Goal: Transaction & Acquisition: Obtain resource

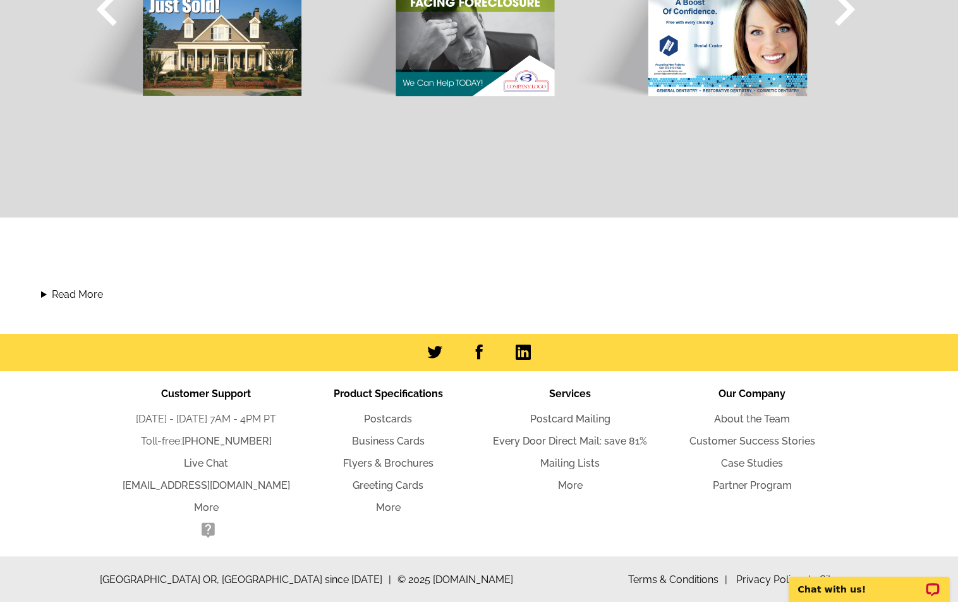
scroll to position [1217, 0]
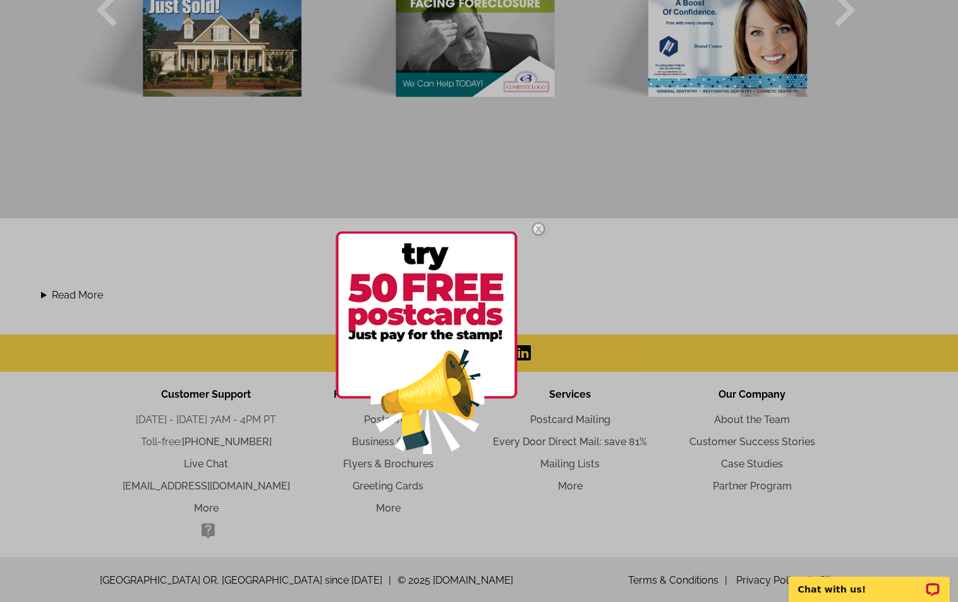
click at [537, 229] on img at bounding box center [538, 228] width 37 height 37
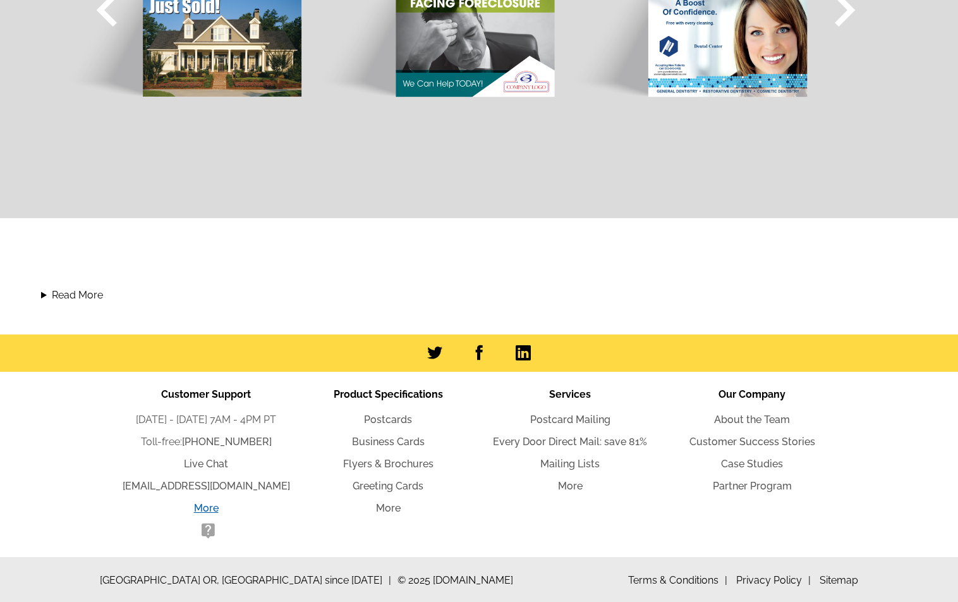
click at [207, 506] on link "More" at bounding box center [206, 508] width 25 height 12
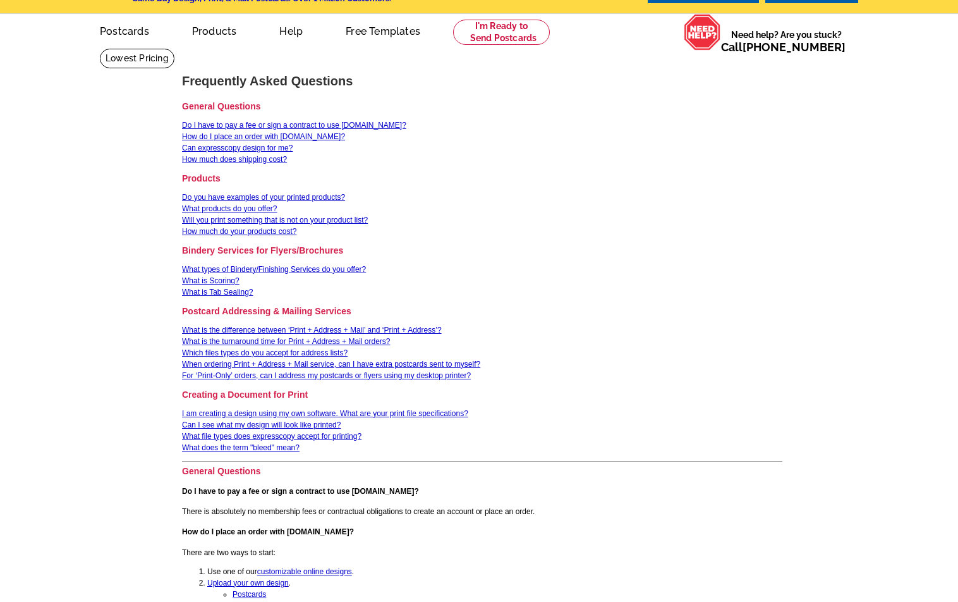
scroll to position [68, 0]
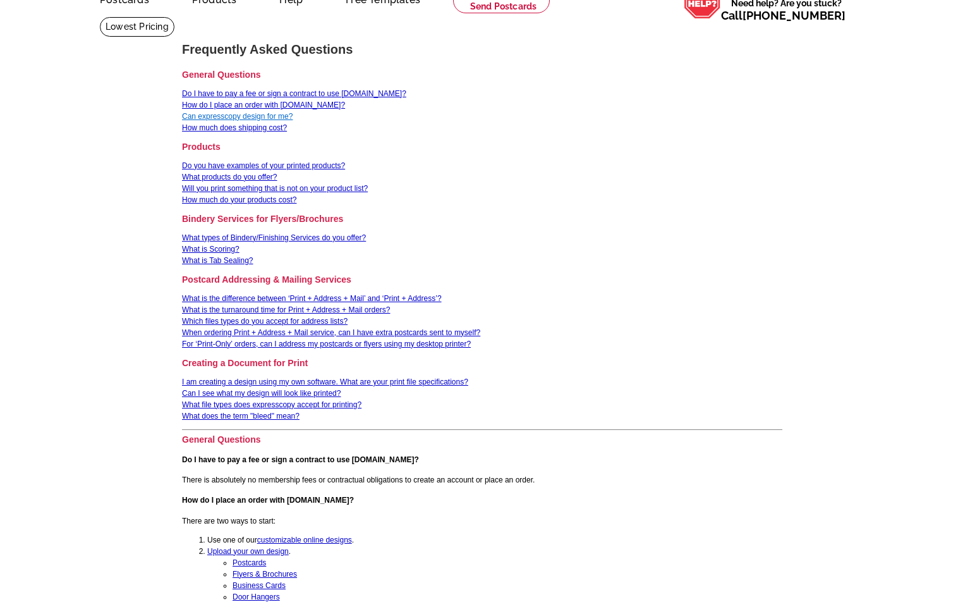
click at [282, 114] on link "Can expresscopy design for me?" at bounding box center [237, 116] width 111 height 9
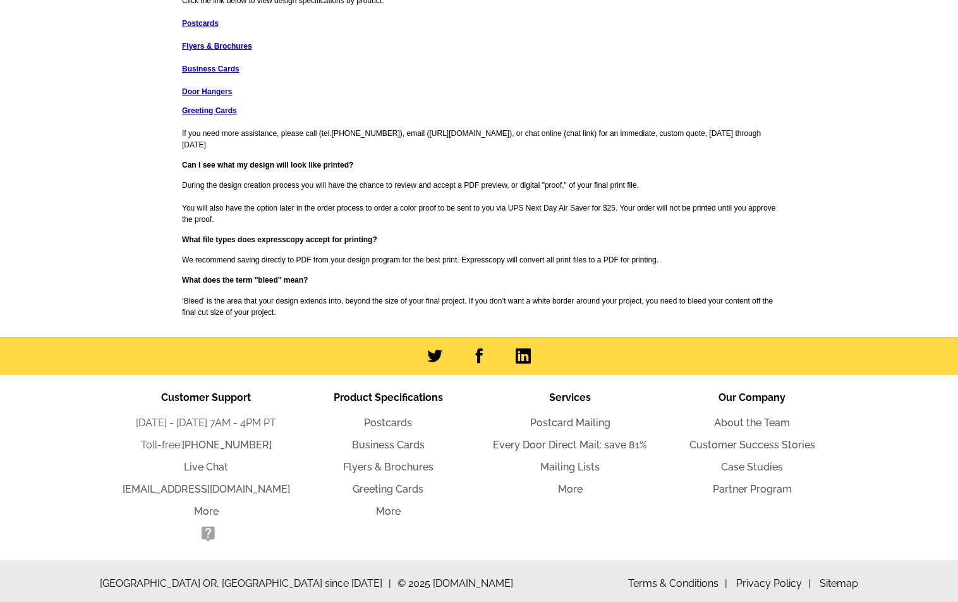
scroll to position [1612, 0]
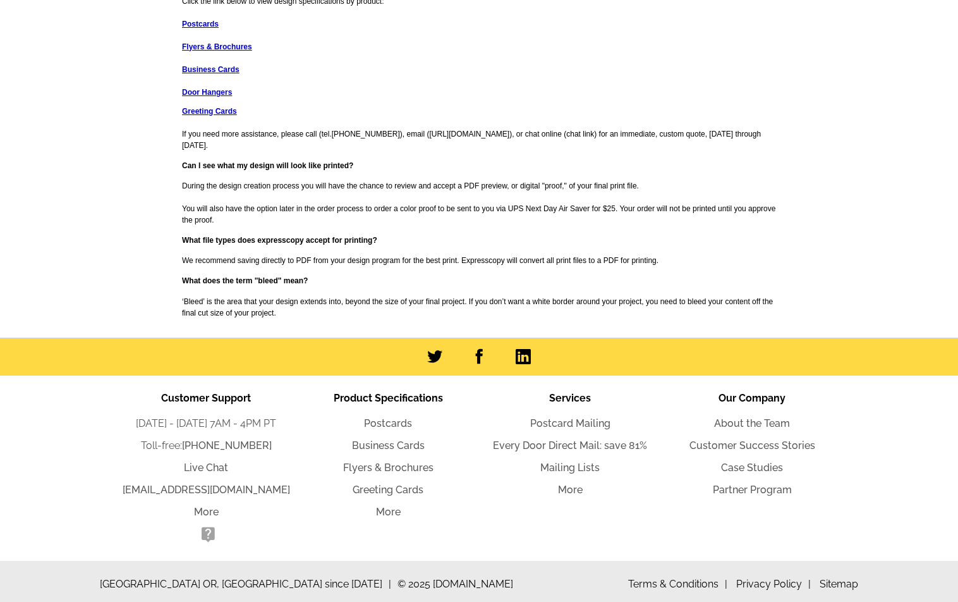
click at [526, 503] on li "Services Postcard Mailing Every Door Direct Mail: save 81% Mailing Lists More" at bounding box center [570, 468] width 182 height 155
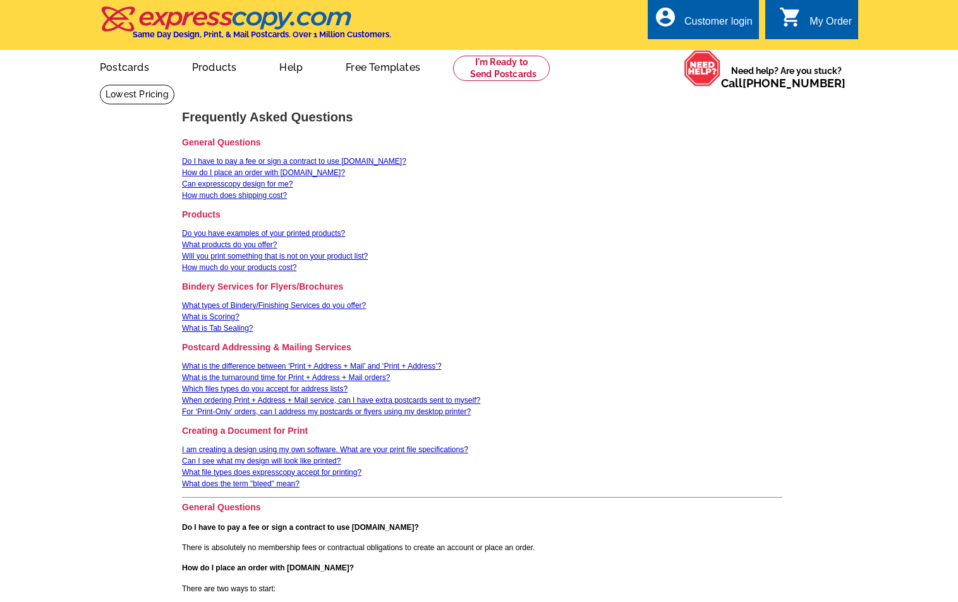
scroll to position [0, 0]
click at [283, 181] on link "Can expresscopy design for me?" at bounding box center [237, 183] width 111 height 9
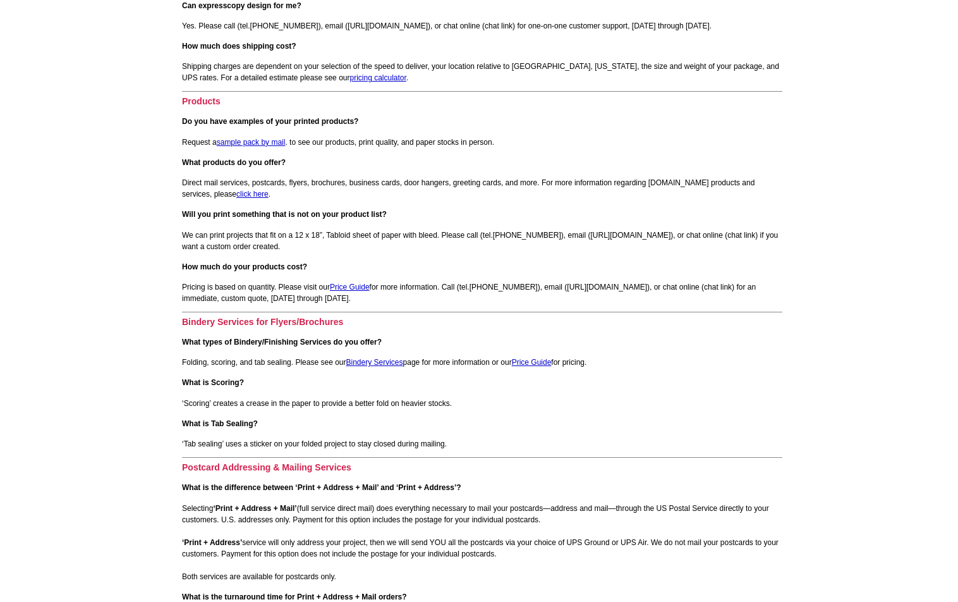
scroll to position [714, 0]
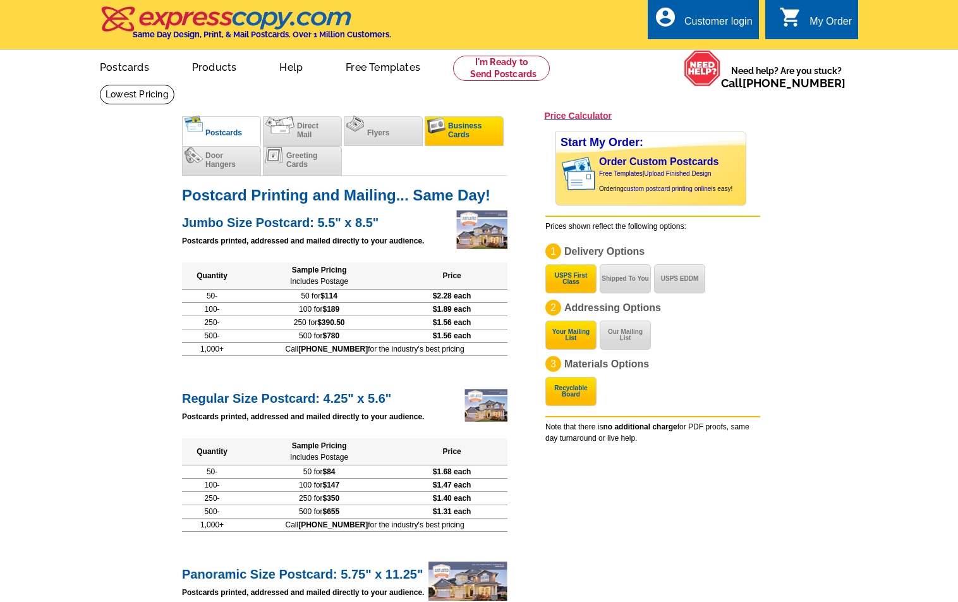
click at [461, 129] on span "Business Cards" at bounding box center [464, 130] width 33 height 18
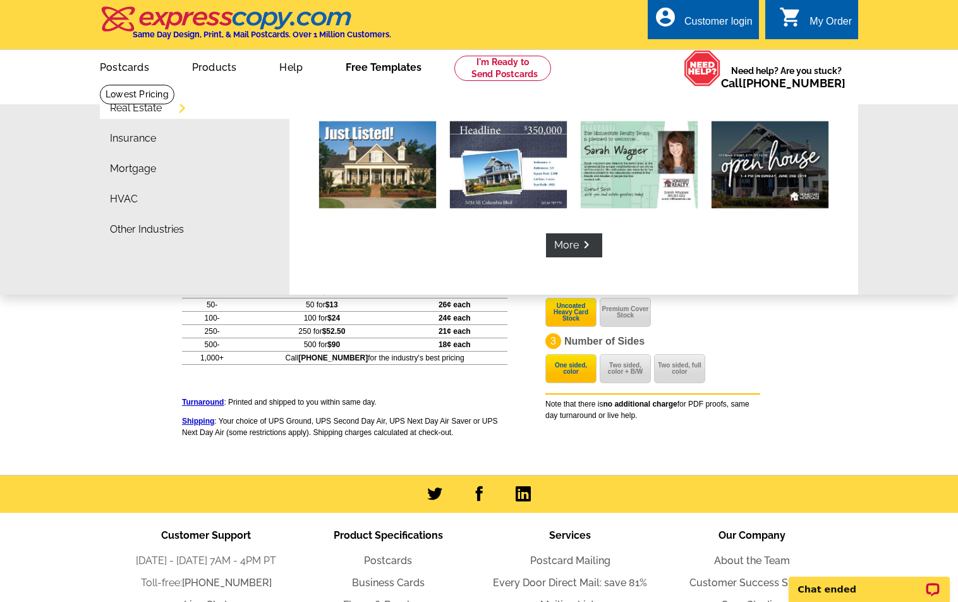
click at [382, 66] on link "Free Templates" at bounding box center [384, 66] width 116 height 30
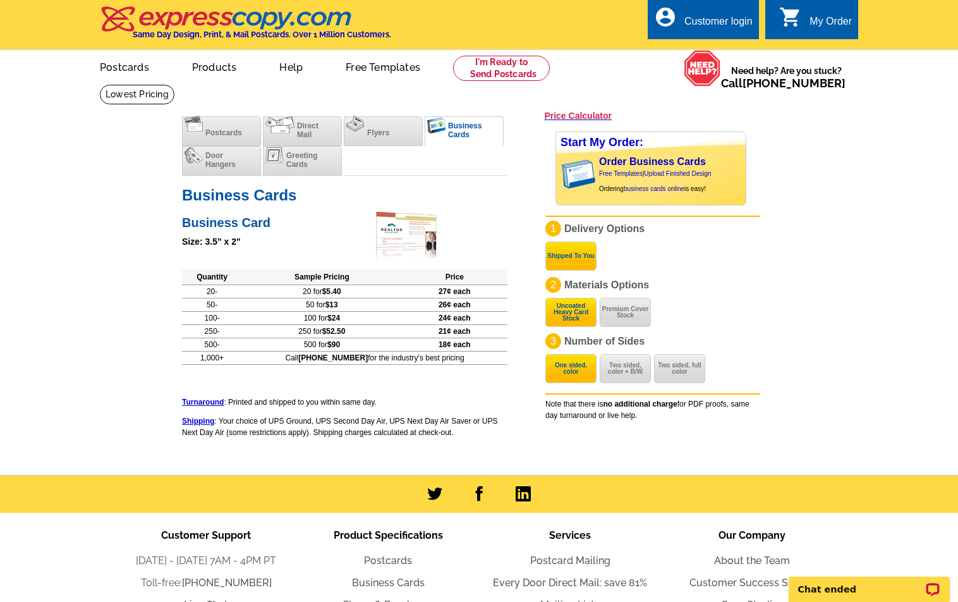
click at [382, 66] on link "Free Templates" at bounding box center [383, 66] width 115 height 30
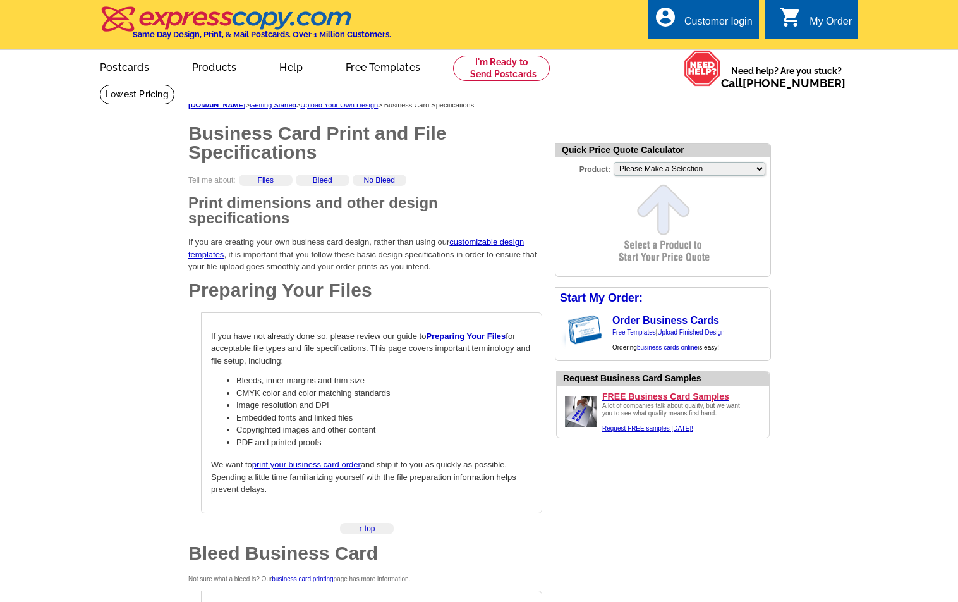
scroll to position [1, 0]
click at [536, 296] on h1 "Preparing Your Files" at bounding box center [365, 289] width 354 height 19
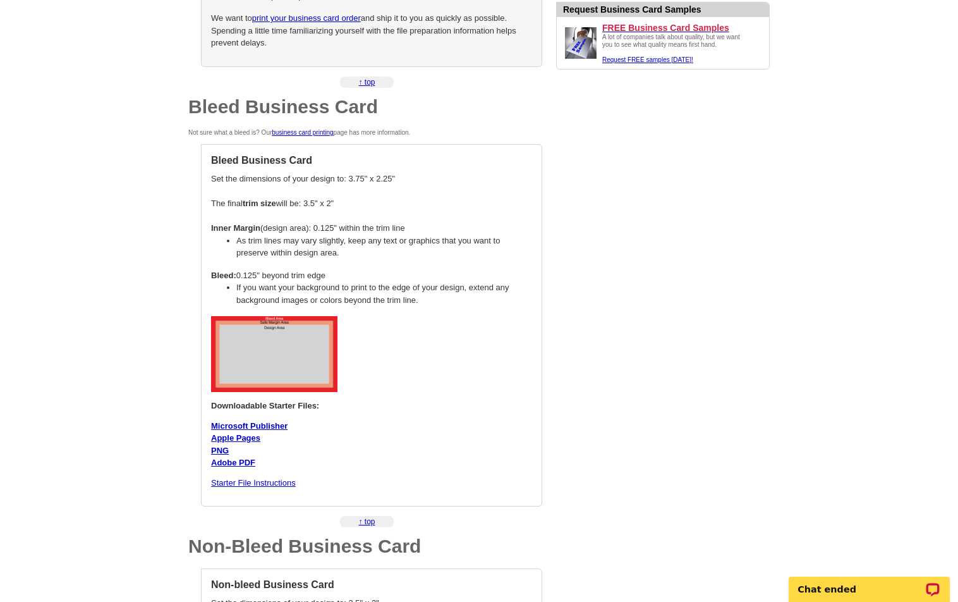
scroll to position [452, 0]
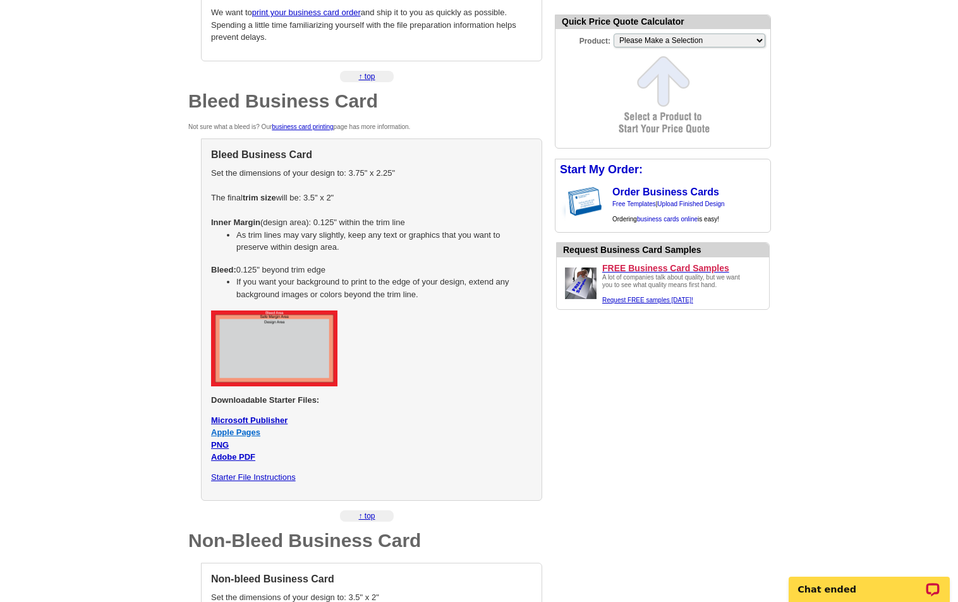
click at [249, 427] on link "Apple Pages" at bounding box center [235, 431] width 49 height 9
select select "5"
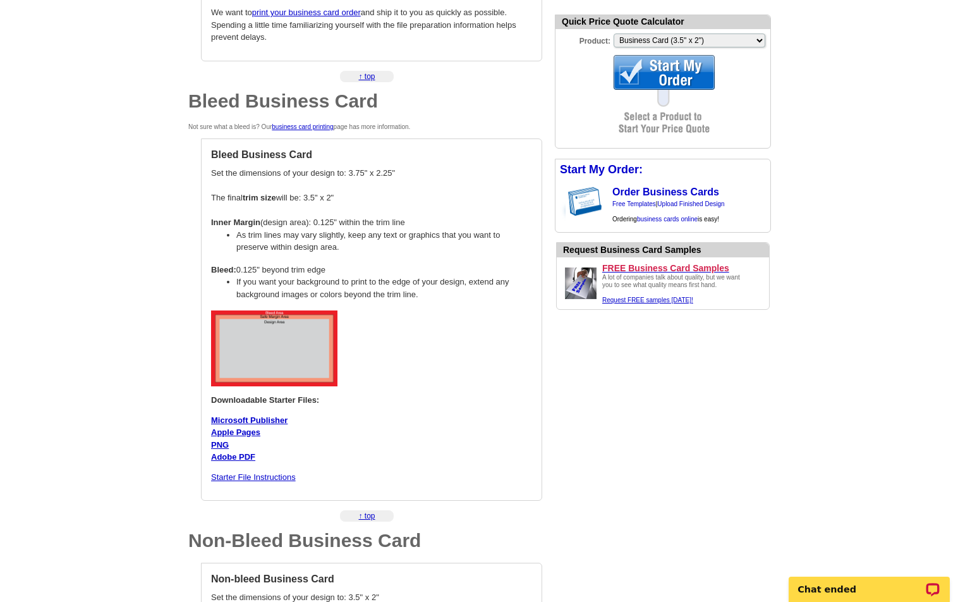
click at [152, 64] on main "expresscopy.com > Getting Started > Upload Your Own Design > Business Card Spec…" at bounding box center [479, 266] width 958 height 1269
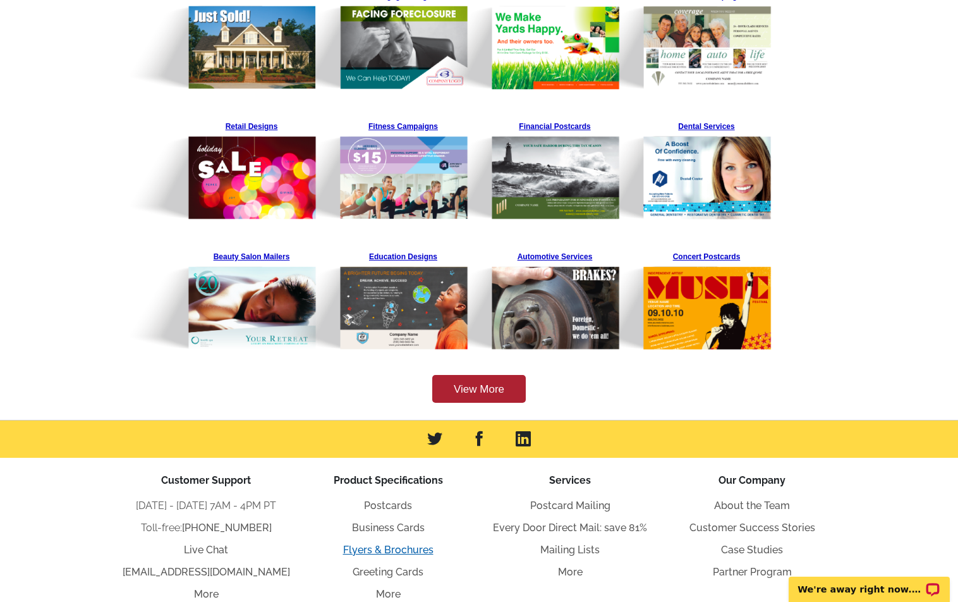
scroll to position [302, 0]
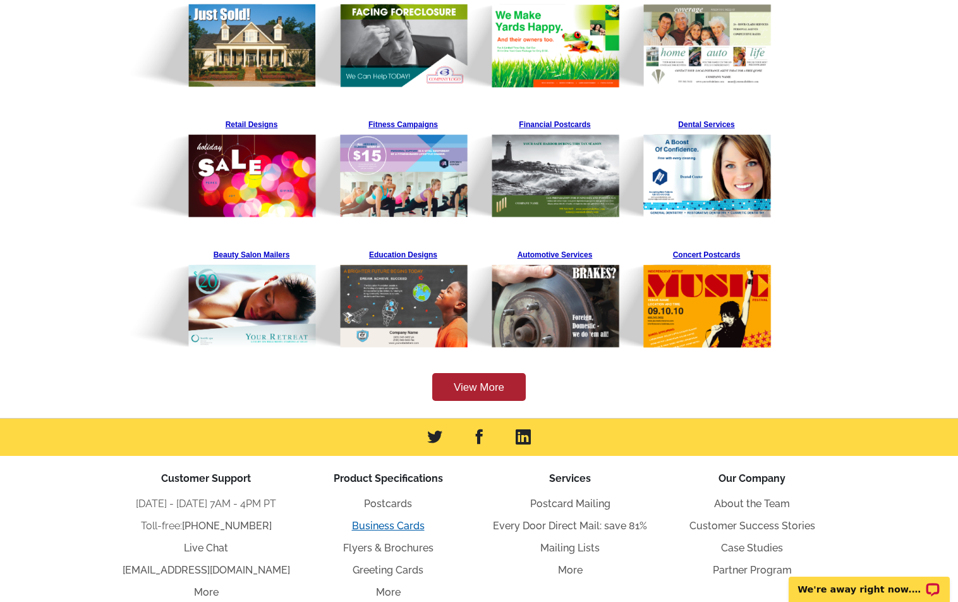
click at [407, 521] on link "Business Cards" at bounding box center [388, 526] width 73 height 12
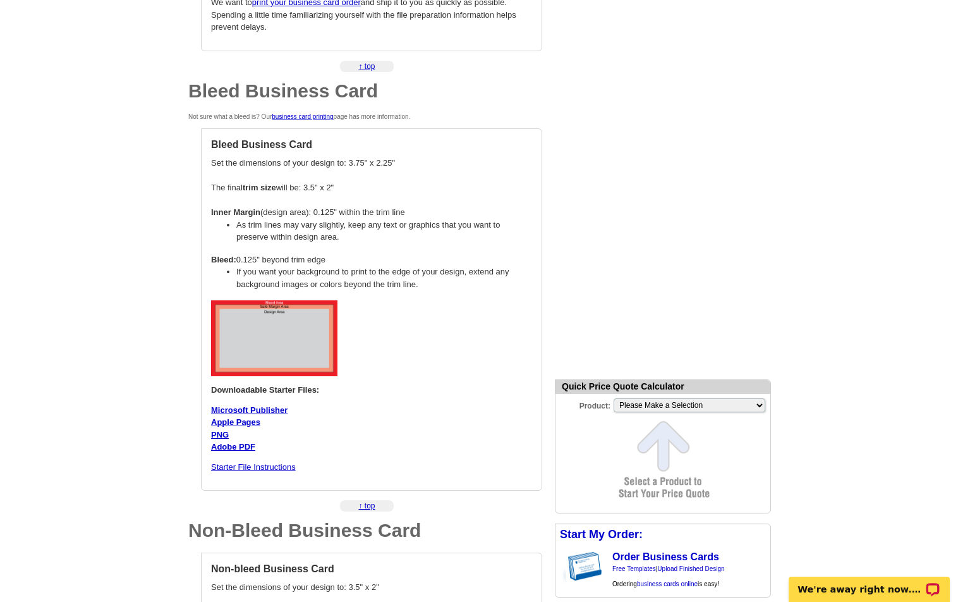
scroll to position [461, 0]
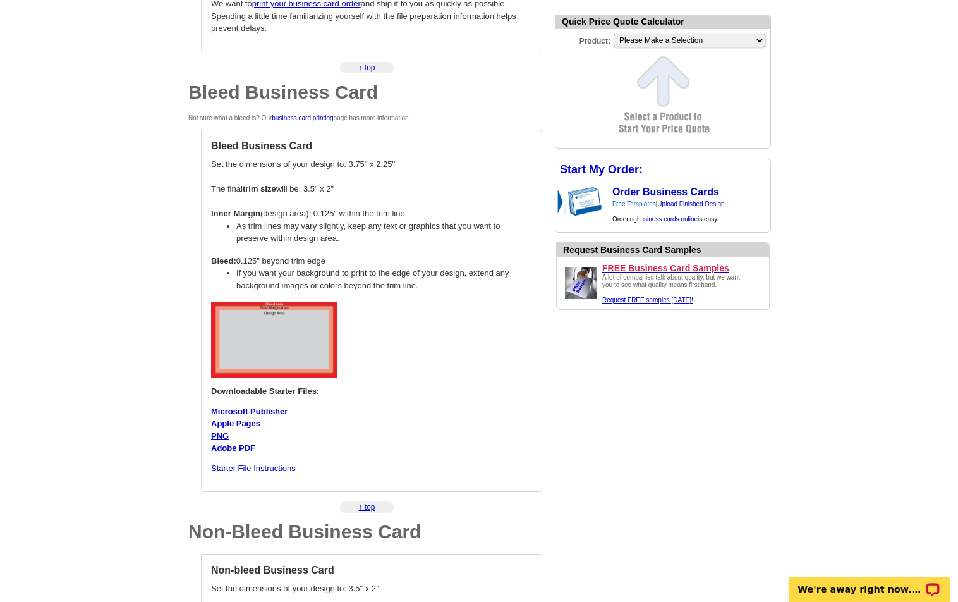
click at [626, 204] on link "Free Templates" at bounding box center [634, 203] width 44 height 7
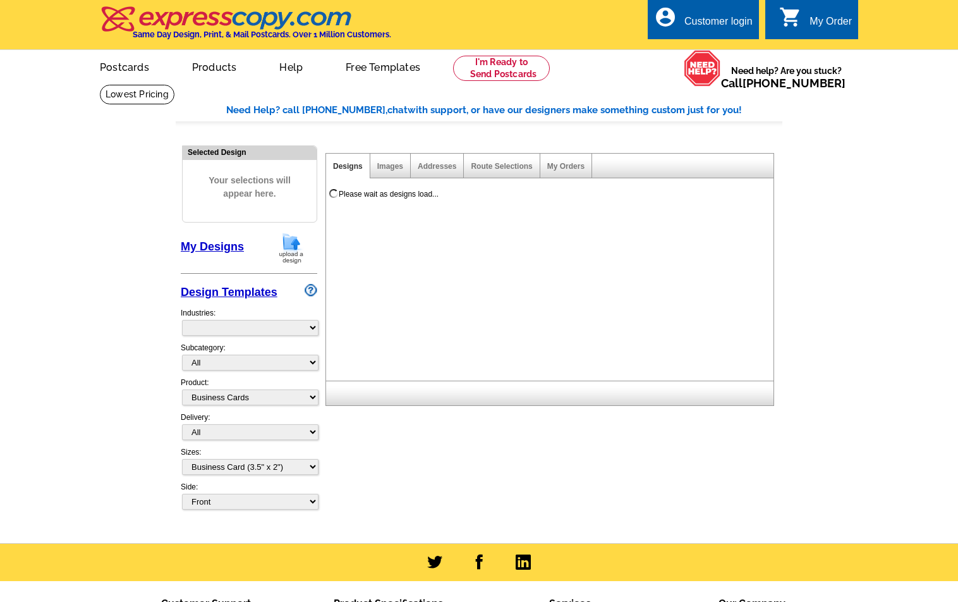
select select "3"
select select "5"
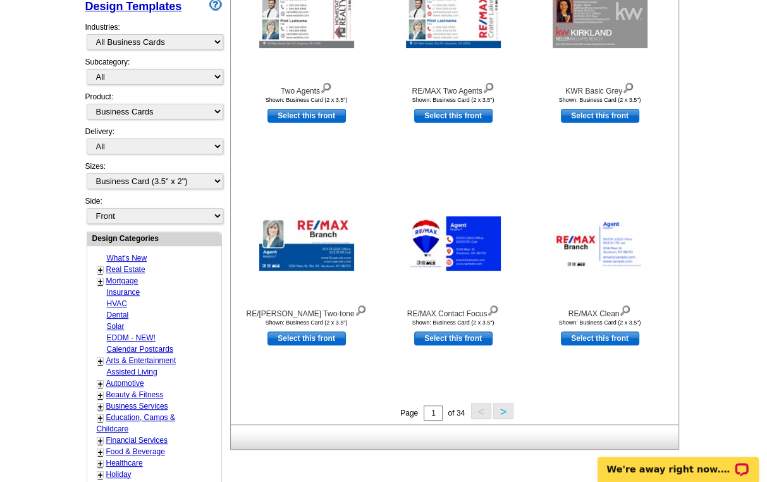
scroll to position [283, 0]
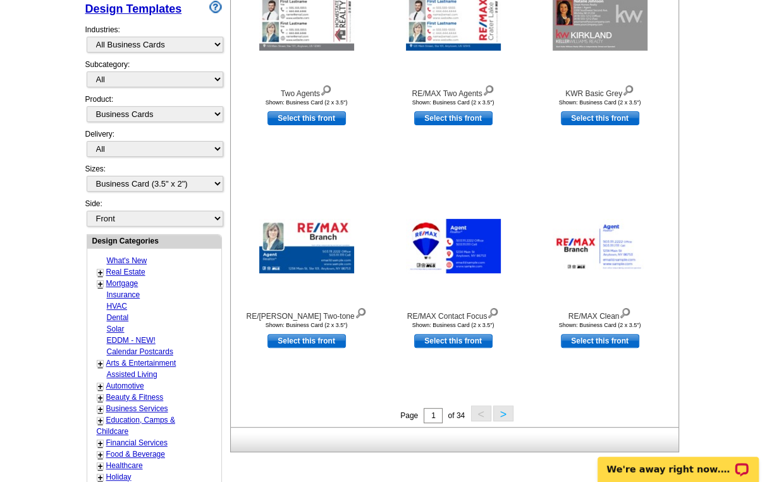
click at [131, 290] on link "Insurance" at bounding box center [123, 294] width 33 height 9
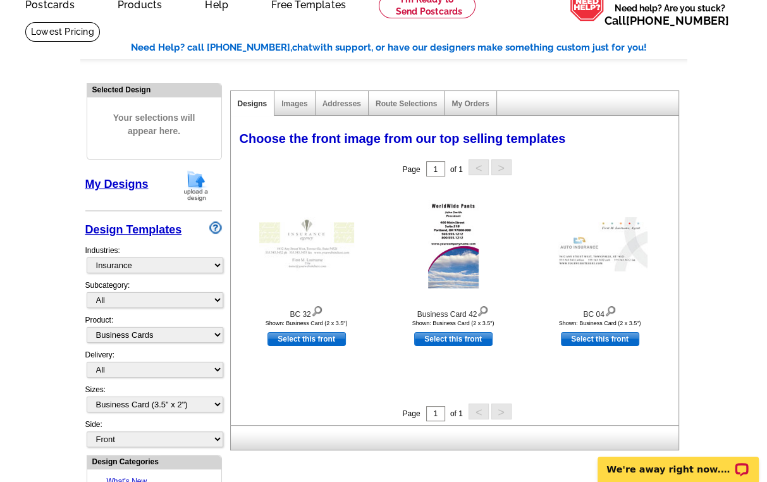
scroll to position [58, 0]
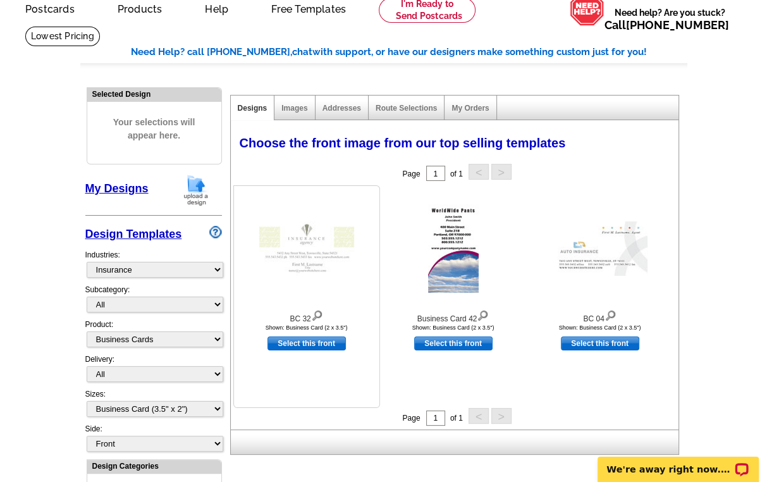
click at [323, 263] on img at bounding box center [306, 248] width 95 height 54
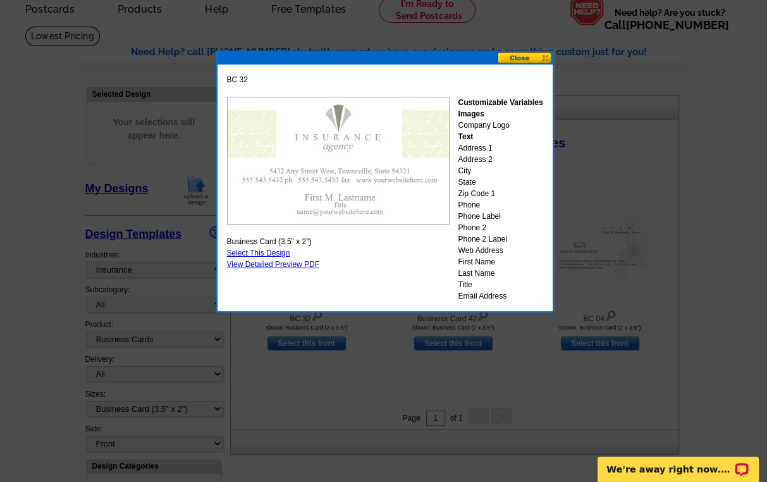
click at [522, 59] on button at bounding box center [525, 58] width 56 height 12
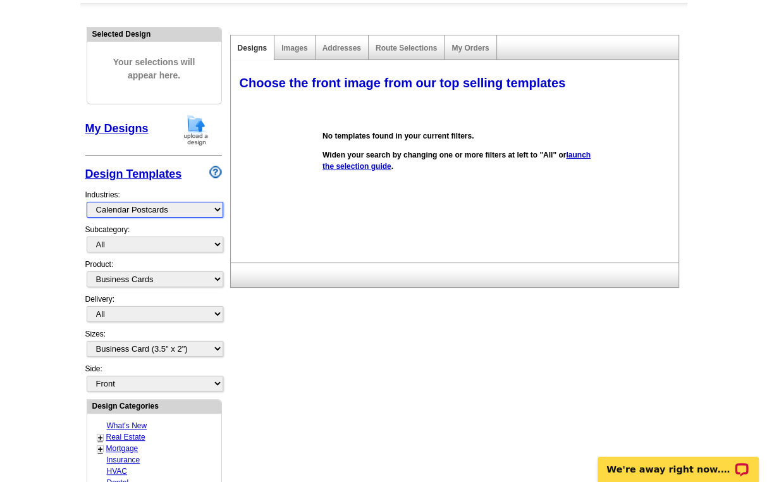
scroll to position [122, 0]
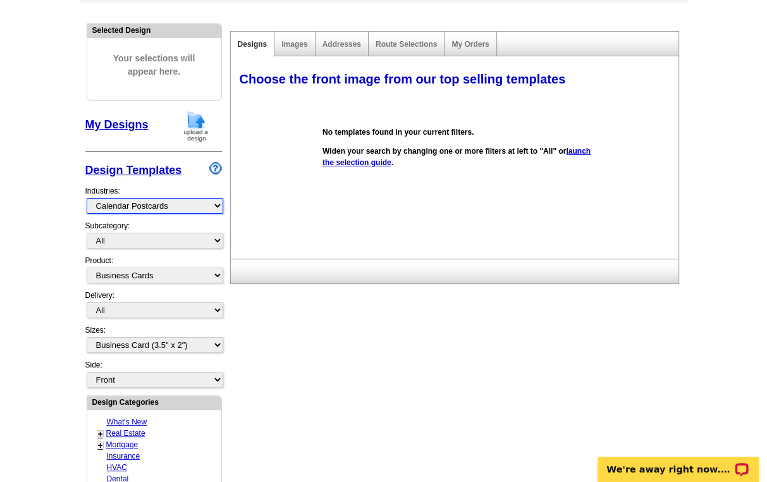
select select "785"
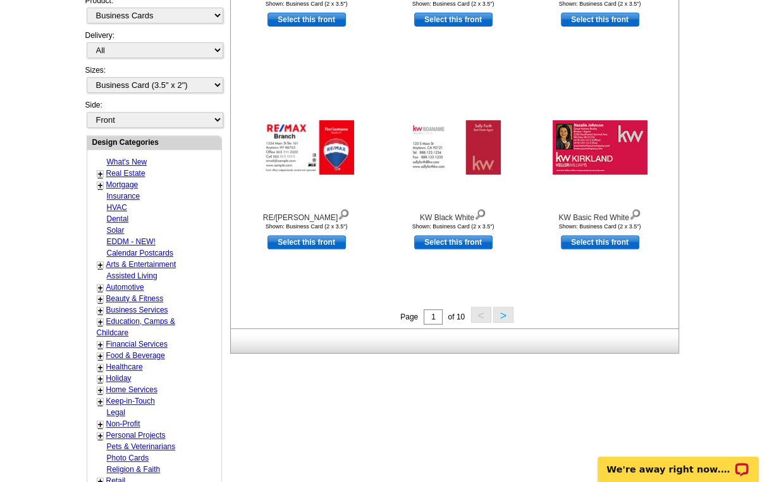
scroll to position [430, 0]
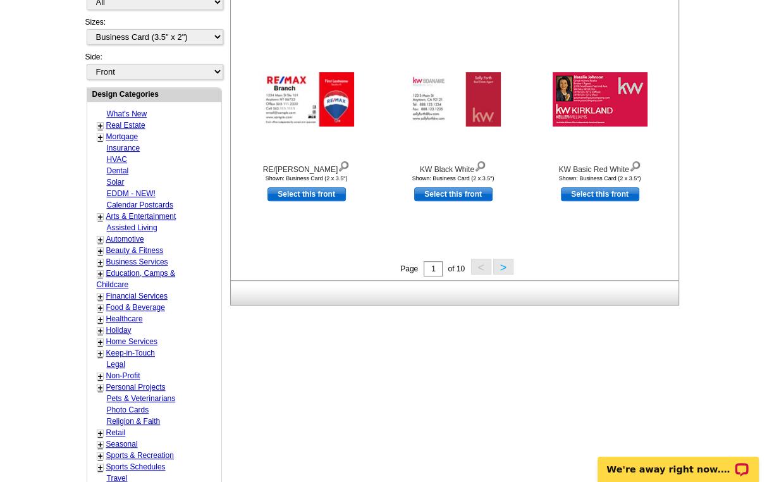
click at [499, 261] on button ">" at bounding box center [503, 267] width 20 height 16
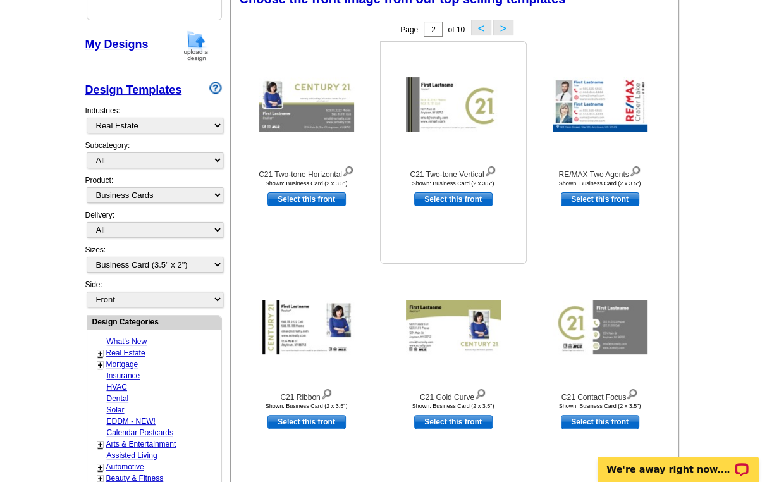
scroll to position [185, 0]
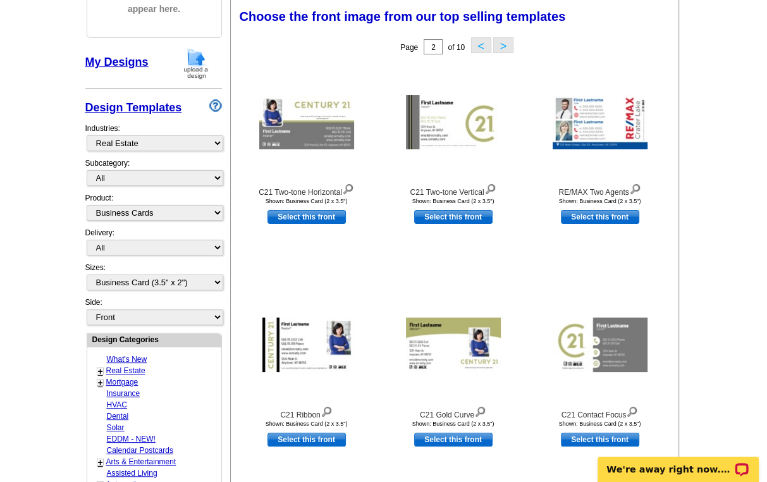
click at [503, 44] on button ">" at bounding box center [503, 45] width 20 height 16
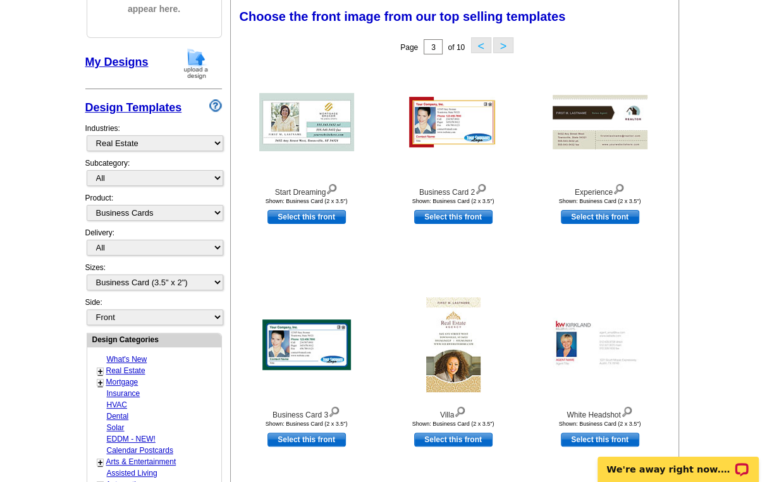
click at [503, 44] on button ">" at bounding box center [503, 45] width 20 height 16
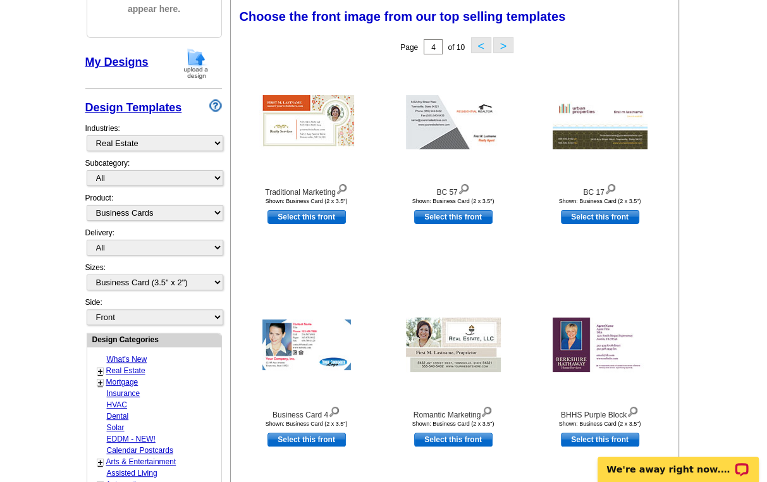
click at [503, 44] on button ">" at bounding box center [503, 45] width 20 height 16
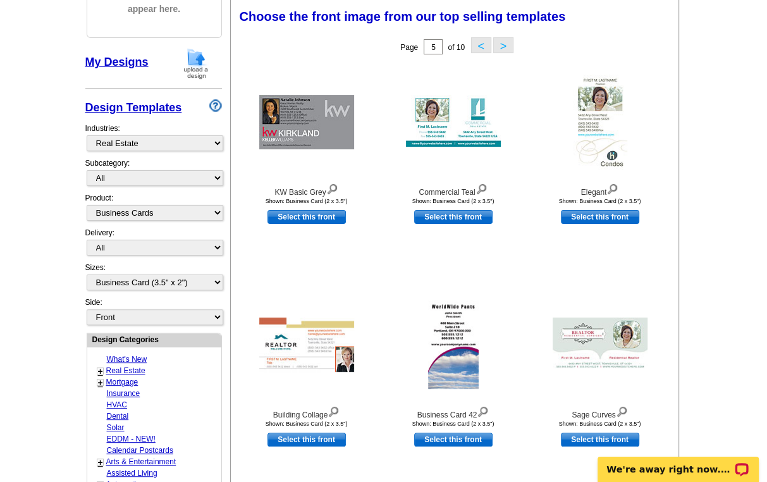
click at [503, 44] on button ">" at bounding box center [503, 45] width 20 height 16
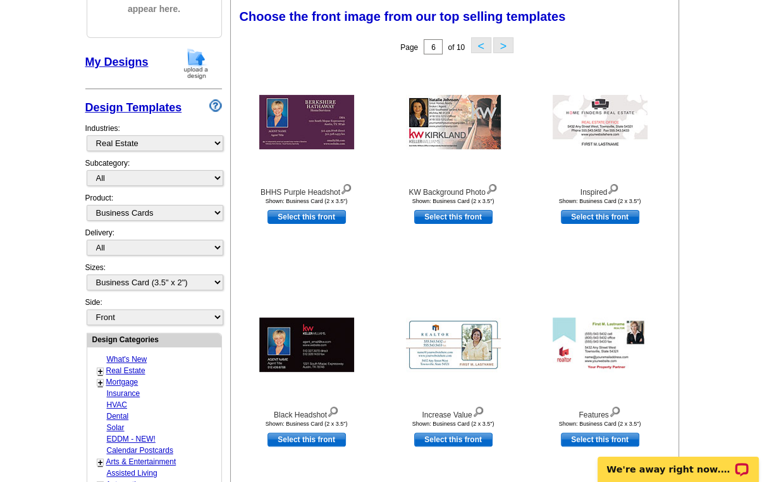
click at [503, 44] on button ">" at bounding box center [503, 45] width 20 height 16
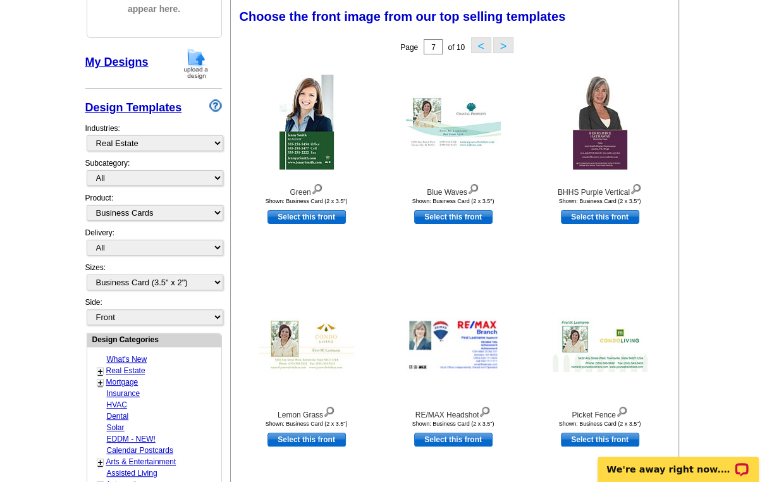
click at [503, 44] on button ">" at bounding box center [503, 45] width 20 height 16
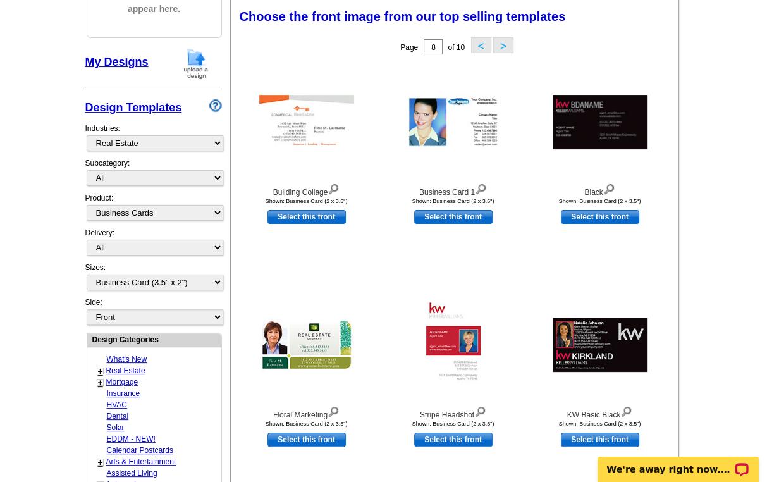
click at [503, 44] on button ">" at bounding box center [503, 45] width 20 height 16
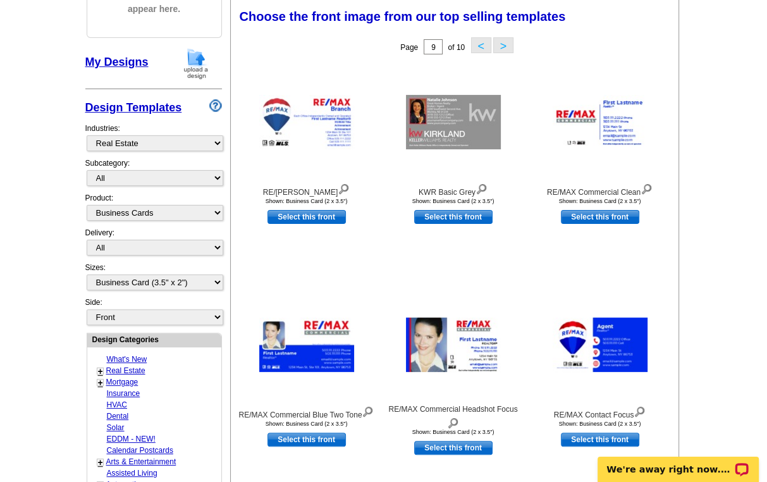
click at [503, 44] on button ">" at bounding box center [503, 45] width 20 height 16
